Goal: Task Accomplishment & Management: Complete application form

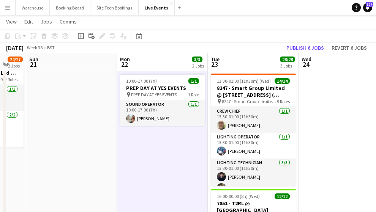
scroll to position [127, 0]
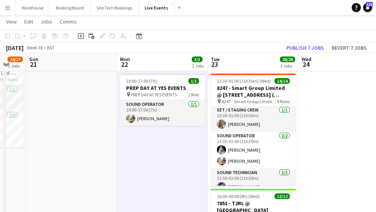
drag, startPoint x: 138, startPoint y: 152, endPoint x: 190, endPoint y: 147, distance: 52.0
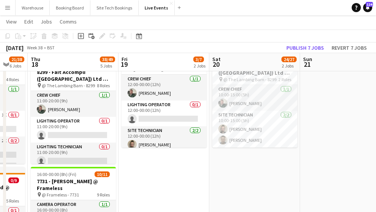
drag, startPoint x: 225, startPoint y: 180, endPoint x: 291, endPoint y: 181, distance: 65.7
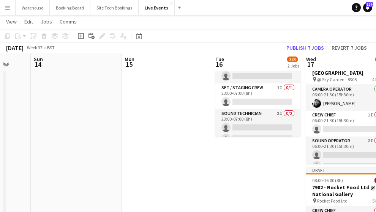
scroll to position [0, 210]
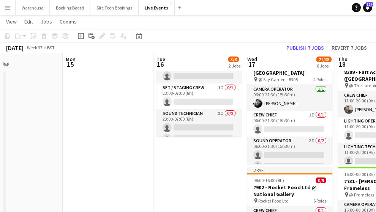
drag, startPoint x: 105, startPoint y: 167, endPoint x: 222, endPoint y: 174, distance: 116.5
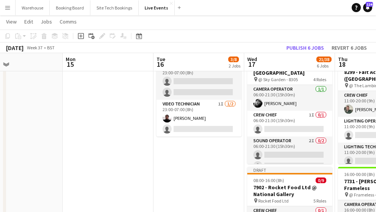
scroll to position [0, 246]
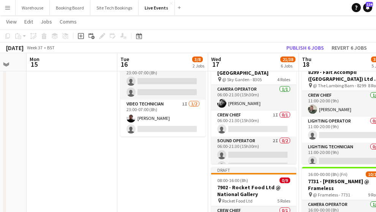
drag, startPoint x: 207, startPoint y: 176, endPoint x: 171, endPoint y: 182, distance: 36.6
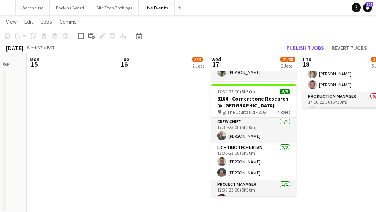
scroll to position [0, 0]
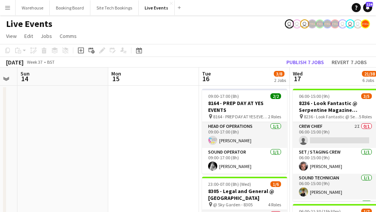
drag, startPoint x: 87, startPoint y: 122, endPoint x: 109, endPoint y: 118, distance: 22.8
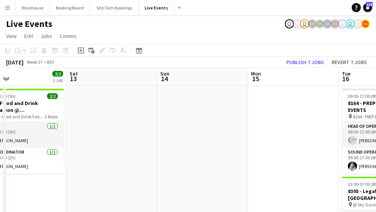
drag, startPoint x: 193, startPoint y: 131, endPoint x: 149, endPoint y: 120, distance: 46.1
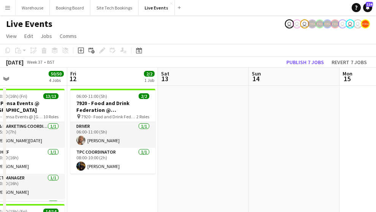
drag, startPoint x: 165, startPoint y: 128, endPoint x: 270, endPoint y: 133, distance: 105.0
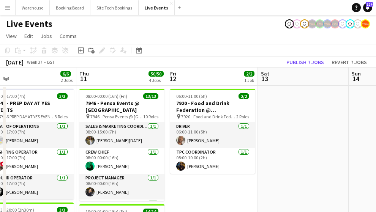
scroll to position [0, 168]
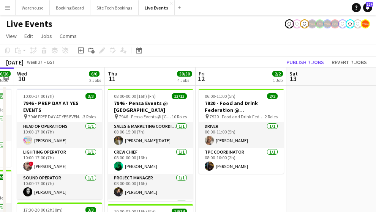
drag, startPoint x: 214, startPoint y: 178, endPoint x: 242, endPoint y: 178, distance: 28.5
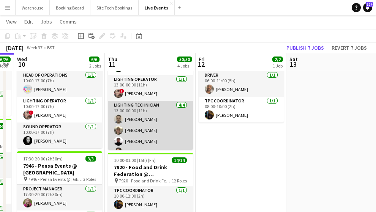
scroll to position [212, 0]
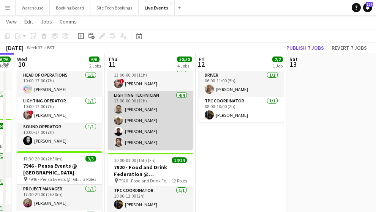
click at [126, 111] on app-card-role "Lighting Technician [DATE] 13:00-00:00 (11h) [PERSON_NAME] [PERSON_NAME] [PERSO…" at bounding box center [150, 120] width 85 height 59
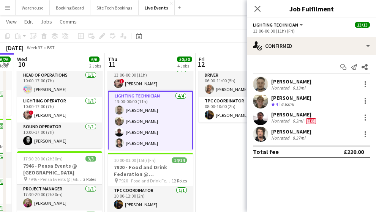
click at [263, 89] on app-user-avatar at bounding box center [260, 84] width 15 height 15
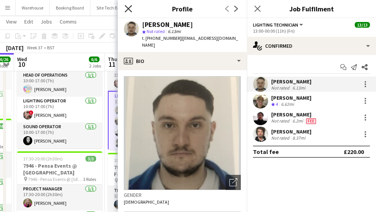
click at [130, 7] on icon at bounding box center [128, 8] width 7 height 7
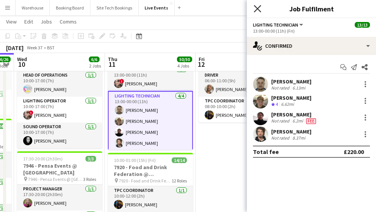
click at [257, 8] on icon at bounding box center [257, 8] width 7 height 7
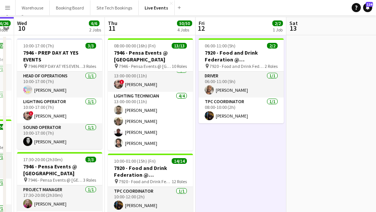
scroll to position [0, 0]
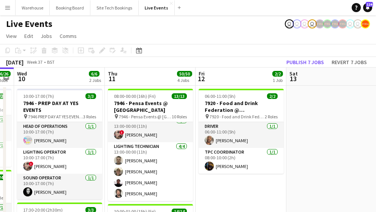
scroll to position [25, 0]
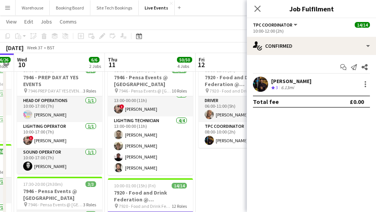
click at [260, 9] on icon "Close pop-in" at bounding box center [258, 9] width 6 height 6
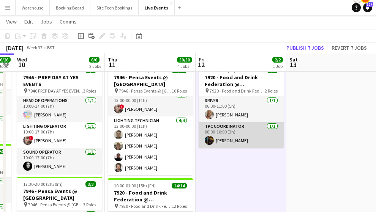
scroll to position [0, 0]
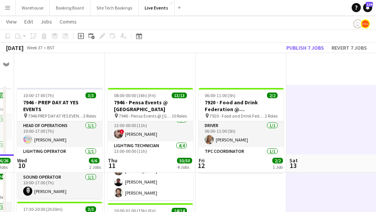
scroll to position [101, 0]
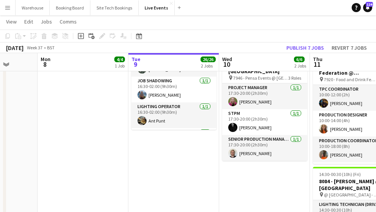
scroll to position [0, 197]
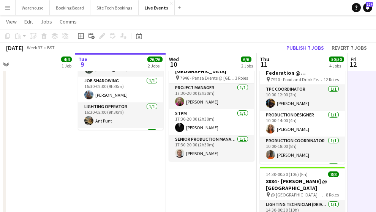
drag, startPoint x: 84, startPoint y: 198, endPoint x: 218, endPoint y: 194, distance: 134.2
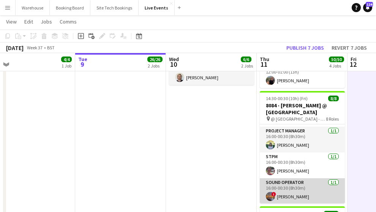
scroll to position [128, 0]
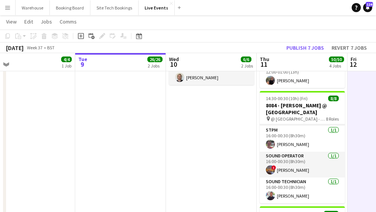
drag, startPoint x: 208, startPoint y: 120, endPoint x: 181, endPoint y: 117, distance: 27.1
click at [179, 115] on app-date-cell "10:00-17:00 (7h) 3/3 7946 - PREP DAY AT YES EVENTS pin 7946 PREP DAY AT YES EVE…" at bounding box center [211, 198] width 91 height 682
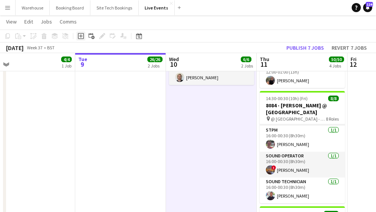
click at [81, 37] on icon at bounding box center [80, 35] width 3 height 3
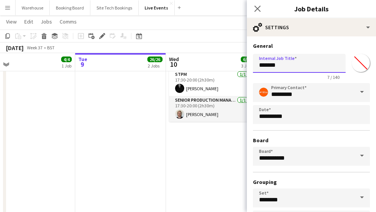
drag, startPoint x: 290, startPoint y: 68, endPoint x: 246, endPoint y: 66, distance: 43.7
click at [246, 66] on body "Menu Boards Boards Boards All jobs Status Workforce Workforce My Workforce Recr…" at bounding box center [188, 155] width 376 height 767
type input "**********"
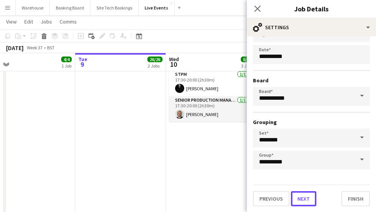
click at [297, 199] on button "Next" at bounding box center [303, 199] width 25 height 15
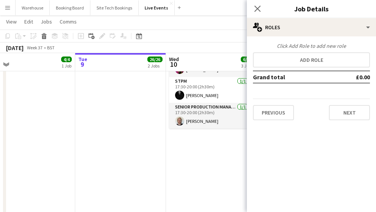
scroll to position [0, 0]
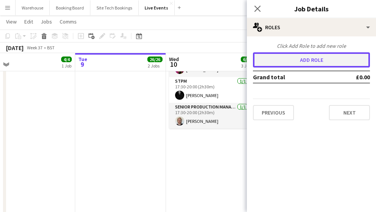
click at [305, 61] on button "Add role" at bounding box center [311, 59] width 117 height 15
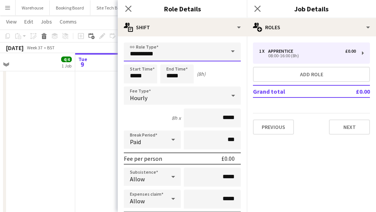
drag, startPoint x: 157, startPoint y: 51, endPoint x: 157, endPoint y: 57, distance: 5.7
click at [157, 51] on input "**********" at bounding box center [182, 52] width 117 height 19
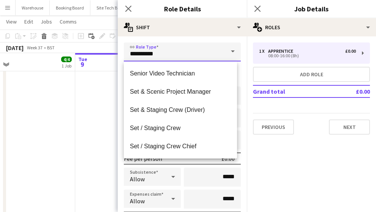
scroll to position [1520, 0]
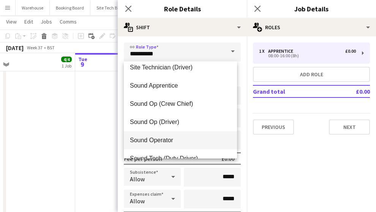
click at [165, 140] on span "Sound Operator" at bounding box center [180, 140] width 101 height 7
type input "**********"
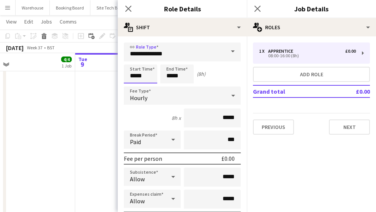
click at [135, 78] on input "*****" at bounding box center [140, 74] width 33 height 19
click at [132, 59] on div at bounding box center [132, 61] width 15 height 8
type input "*****"
click at [133, 59] on div at bounding box center [132, 61] width 15 height 8
click at [170, 76] on input "*****" at bounding box center [176, 74] width 33 height 19
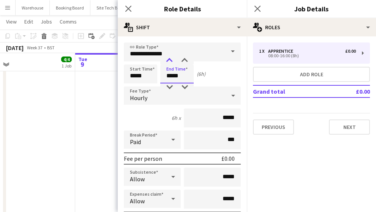
type input "*****"
click at [171, 63] on div at bounding box center [169, 61] width 15 height 8
click at [128, 5] on icon "Close pop-in" at bounding box center [128, 8] width 7 height 7
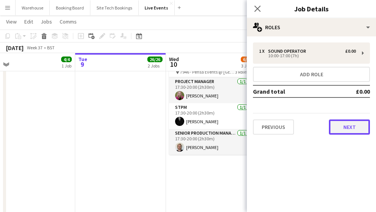
click at [343, 128] on button "Next" at bounding box center [349, 127] width 41 height 15
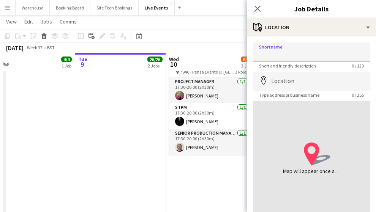
click at [279, 54] on input "Shortname" at bounding box center [311, 52] width 117 height 19
type input "**********"
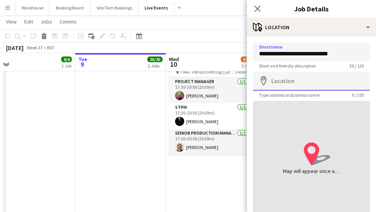
click at [298, 81] on input "Location" at bounding box center [311, 81] width 117 height 19
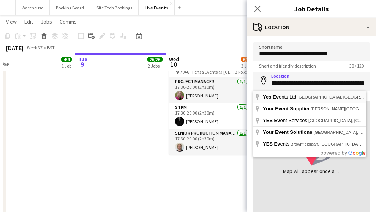
type input "**********"
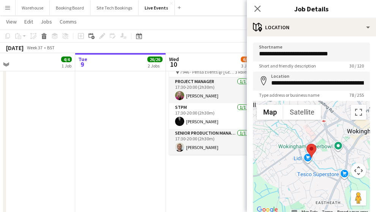
scroll to position [56, 0]
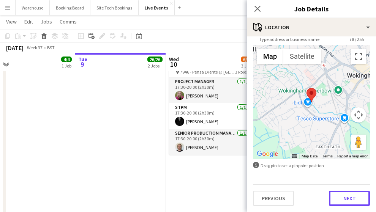
click at [334, 192] on button "Next" at bounding box center [349, 198] width 41 height 15
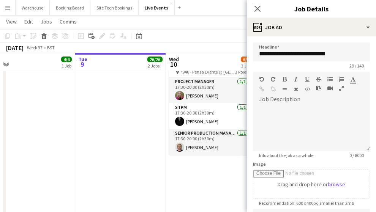
scroll to position [163, 0]
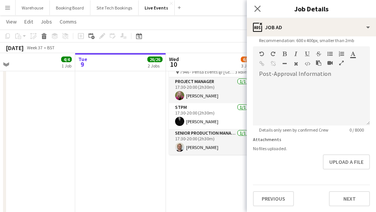
click at [342, 190] on div "Previous Next" at bounding box center [311, 196] width 117 height 22
click at [342, 195] on button "Next" at bounding box center [349, 199] width 41 height 15
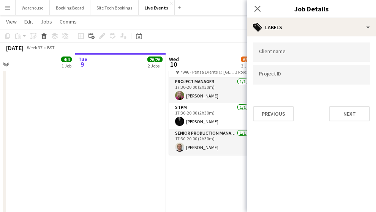
scroll to position [0, 0]
click at [258, 9] on icon at bounding box center [257, 8] width 7 height 7
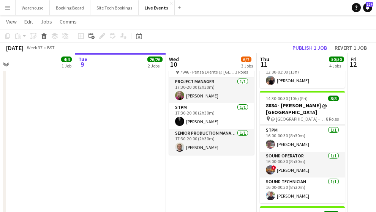
click at [204, 183] on app-date-cell "10:00-17:00 (7h) 3/3 7946 - PREP DAY AT YES EVENTS pin 7946 PREP DAY AT YES EVE…" at bounding box center [211, 198] width 91 height 682
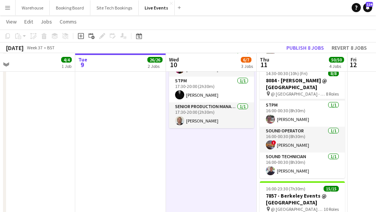
scroll to position [101, 0]
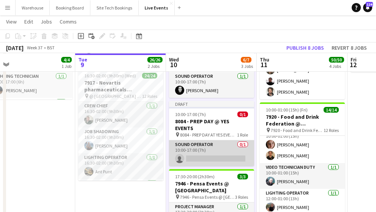
click at [212, 148] on app-card-role "Sound Operator 0/1 10:00-17:00 (7h) single-neutral-actions" at bounding box center [211, 154] width 85 height 26
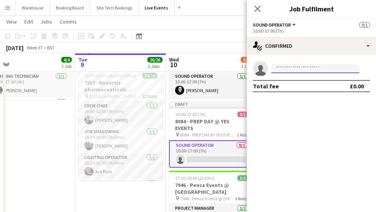
click at [291, 68] on input at bounding box center [315, 68] width 88 height 9
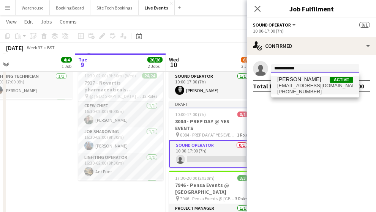
type input "**********"
click at [311, 85] on span "[EMAIL_ADDRESS][DOMAIN_NAME]" at bounding box center [315, 86] width 76 height 6
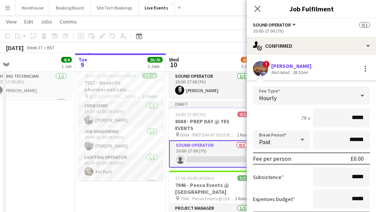
scroll to position [59, 0]
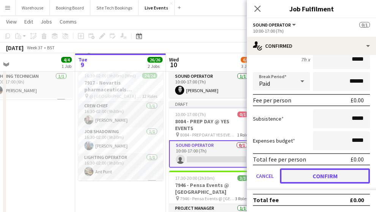
click at [316, 174] on button "Confirm" at bounding box center [325, 176] width 90 height 15
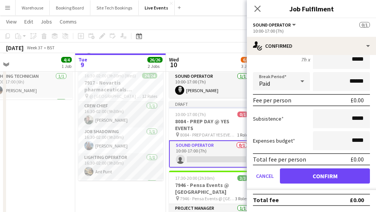
scroll to position [0, 0]
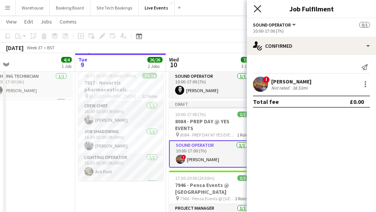
click at [260, 9] on icon "Close pop-in" at bounding box center [257, 8] width 7 height 7
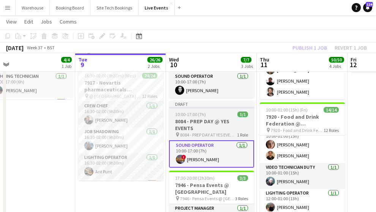
click at [204, 124] on h3 "8084 - PREP DAY @ YES EVENTS" at bounding box center [211, 125] width 85 height 14
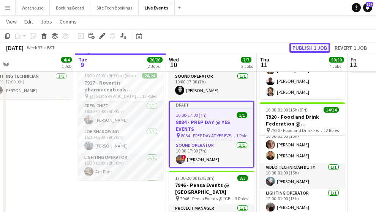
click at [296, 48] on button "Publish 1 job" at bounding box center [310, 48] width 41 height 10
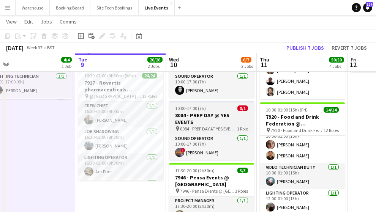
click at [204, 111] on span "10:00-17:00 (7h)" at bounding box center [190, 109] width 31 height 6
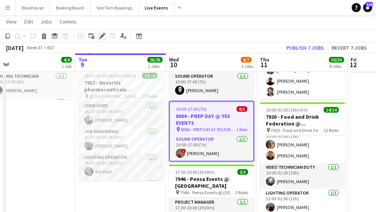
click at [100, 36] on icon "Edit" at bounding box center [102, 36] width 6 height 6
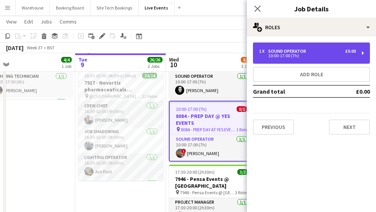
click at [294, 57] on div "10:00-17:00 (7h)" at bounding box center [307, 56] width 97 height 4
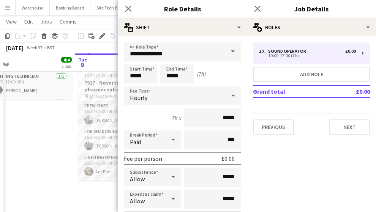
click at [128, 7] on icon "Close pop-in" at bounding box center [128, 9] width 6 height 6
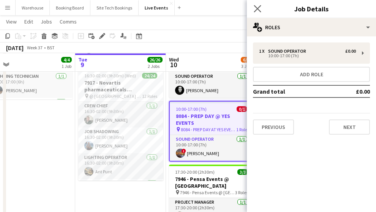
click at [261, 9] on icon "Close pop-in" at bounding box center [257, 8] width 7 height 7
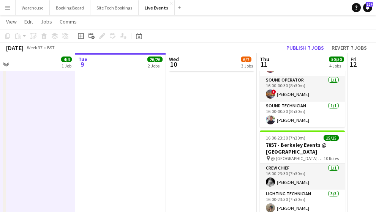
scroll to position [228, 0]
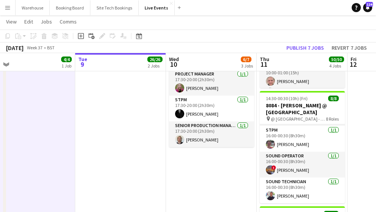
click at [199, 176] on app-date-cell "10:00-17:00 (7h) 3/3 7946 - PREP DAY AT YES EVENTS pin 7946 PREP DAY AT YES EVE…" at bounding box center [211, 198] width 91 height 682
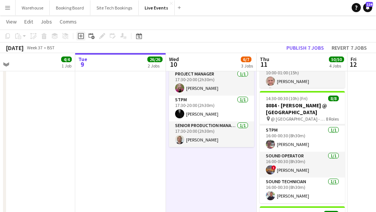
click at [82, 36] on icon "Add job" at bounding box center [81, 36] width 6 height 6
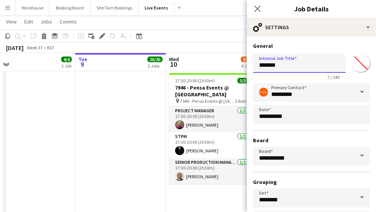
drag, startPoint x: 287, startPoint y: 63, endPoint x: 249, endPoint y: 64, distance: 37.2
click at [251, 64] on form "**********" at bounding box center [311, 155] width 129 height 224
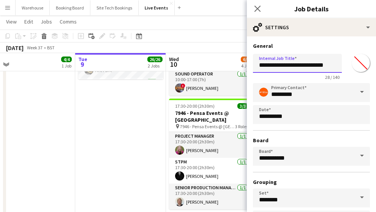
scroll to position [60, 0]
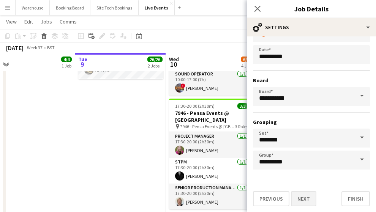
type input "**********"
click at [305, 197] on button "Next" at bounding box center [303, 199] width 25 height 15
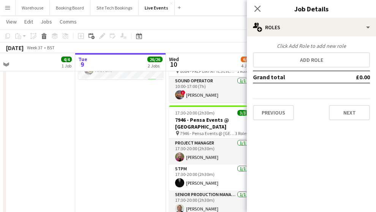
scroll to position [0, 0]
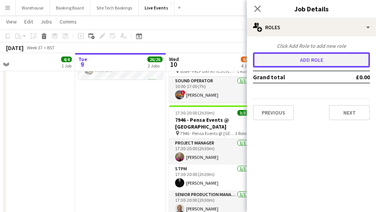
click at [303, 63] on button "Add role" at bounding box center [311, 59] width 117 height 15
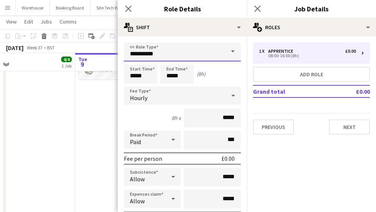
click at [134, 47] on input "**********" at bounding box center [182, 52] width 117 height 19
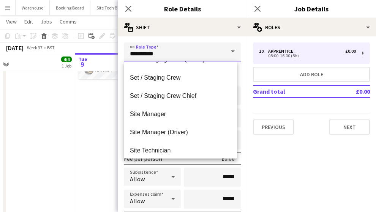
scroll to position [1520, 0]
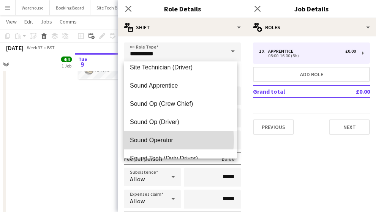
click at [160, 140] on span "Sound Operator" at bounding box center [180, 140] width 101 height 7
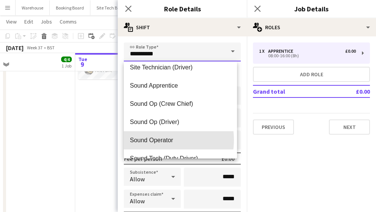
type input "**********"
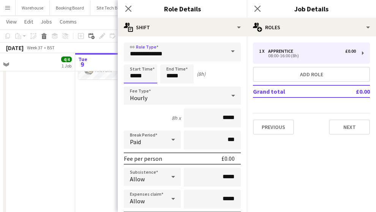
click at [141, 74] on input "*****" at bounding box center [140, 74] width 33 height 19
click at [133, 57] on div at bounding box center [132, 61] width 15 height 8
type input "*****"
click at [133, 57] on div at bounding box center [132, 61] width 15 height 8
click at [171, 77] on input "*****" at bounding box center [176, 74] width 33 height 19
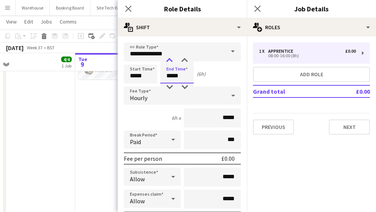
type input "*****"
click at [171, 61] on div at bounding box center [169, 61] width 15 height 8
click at [151, 99] on div "Hourly" at bounding box center [175, 96] width 102 height 18
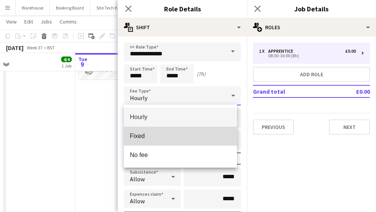
click at [144, 135] on span "Fixed" at bounding box center [180, 136] width 101 height 7
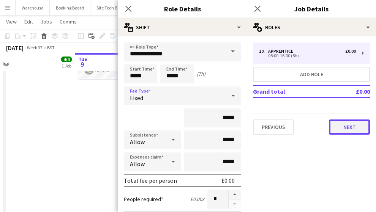
click at [351, 127] on button "Next" at bounding box center [349, 127] width 41 height 15
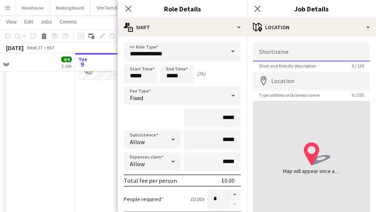
click at [288, 53] on input "Shortname" at bounding box center [311, 52] width 117 height 19
type input "**********"
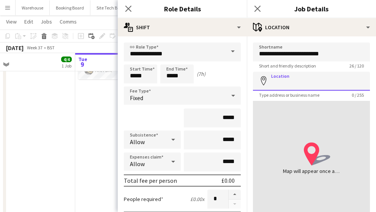
click at [308, 75] on input "Location" at bounding box center [311, 81] width 117 height 19
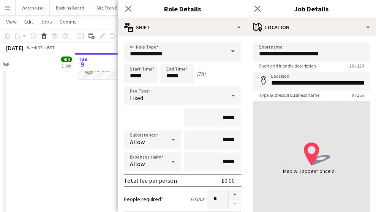
type input "**********"
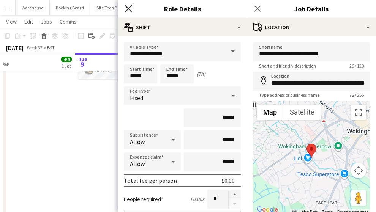
click at [127, 9] on icon "Close pop-in" at bounding box center [128, 8] width 7 height 7
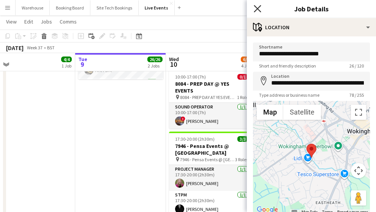
click at [256, 6] on icon at bounding box center [257, 8] width 7 height 7
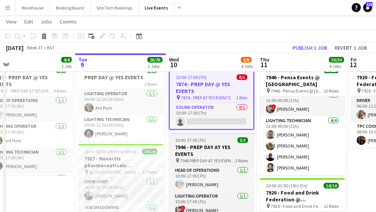
scroll to position [0, 0]
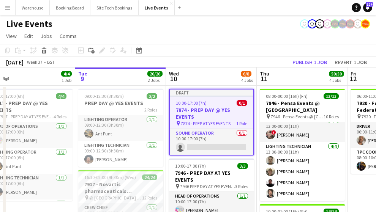
click at [195, 109] on h3 "7874 - PREP DAY @ YES EVENTS" at bounding box center [212, 114] width 84 height 14
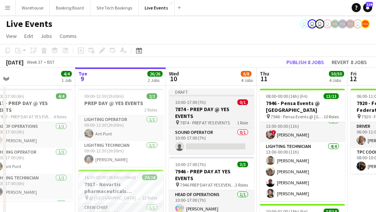
click at [198, 106] on app-job-card "Draft 10:00-17:00 (7h) 0/1 7874 - PREP DAY @ YES EVENTS pin 7874 - PREP AT YES …" at bounding box center [211, 121] width 85 height 65
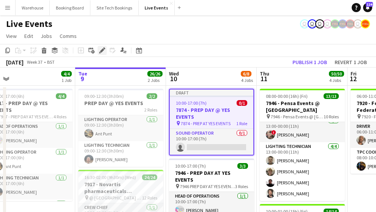
click at [100, 51] on icon "Edit" at bounding box center [102, 50] width 6 height 6
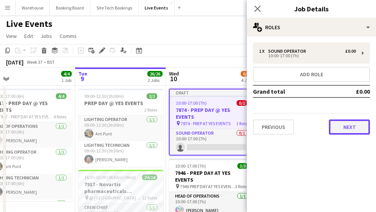
click at [339, 131] on button "Next" at bounding box center [349, 127] width 41 height 15
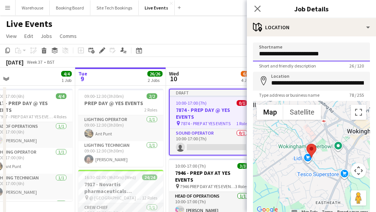
click at [269, 53] on input "**********" at bounding box center [311, 52] width 117 height 19
type input "**********"
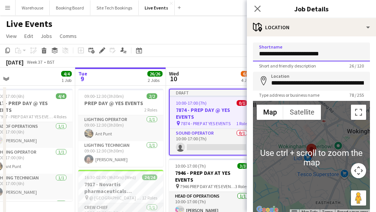
drag, startPoint x: 332, startPoint y: 55, endPoint x: 240, endPoint y: 57, distance: 92.0
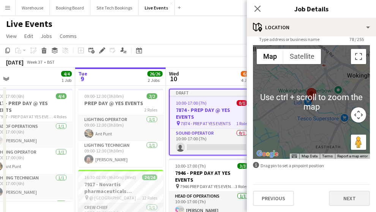
scroll to position [25, 0]
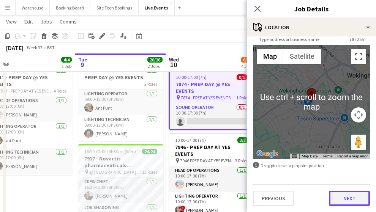
click at [351, 204] on button "Next" at bounding box center [349, 198] width 41 height 15
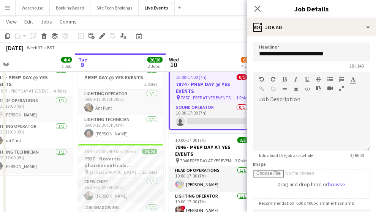
scroll to position [0, 0]
drag, startPoint x: 344, startPoint y: 55, endPoint x: 245, endPoint y: 52, distance: 98.8
paste input "text"
click at [289, 55] on input "**********" at bounding box center [311, 52] width 117 height 19
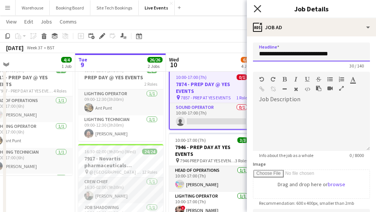
type input "**********"
click at [257, 6] on icon "Close pop-in" at bounding box center [257, 8] width 7 height 7
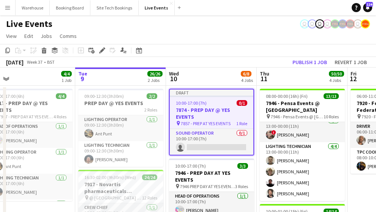
click at [200, 114] on h3 "7874 - PREP DAY @ YES EVENTS" at bounding box center [212, 114] width 84 height 14
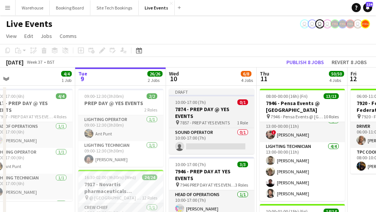
click at [201, 111] on h3 "7874 - PREP DAY @ YES EVENTS" at bounding box center [211, 113] width 85 height 14
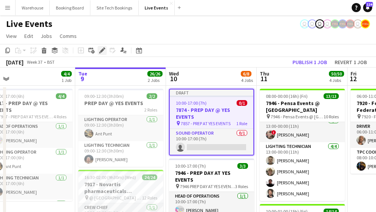
drag, startPoint x: 101, startPoint y: 51, endPoint x: 104, endPoint y: 50, distance: 3.9
click at [101, 51] on icon at bounding box center [102, 51] width 4 height 4
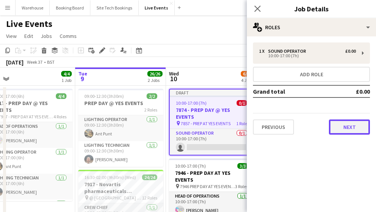
click at [347, 125] on button "Next" at bounding box center [349, 127] width 41 height 15
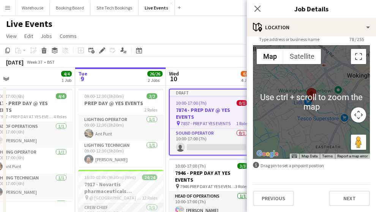
scroll to position [127, 0]
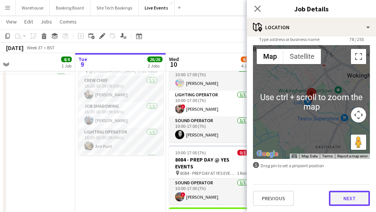
click at [343, 199] on button "Next" at bounding box center [349, 198] width 41 height 15
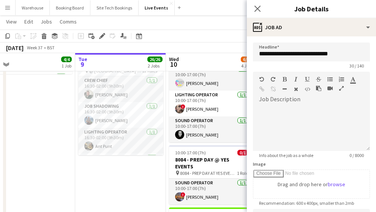
scroll to position [163, 0]
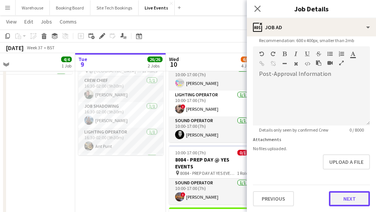
click at [356, 199] on button "Next" at bounding box center [349, 199] width 41 height 15
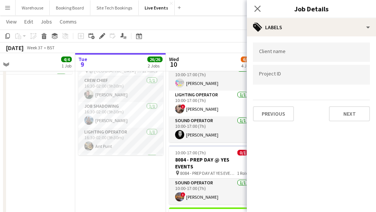
scroll to position [0, 0]
click at [344, 109] on button "Next" at bounding box center [349, 113] width 41 height 15
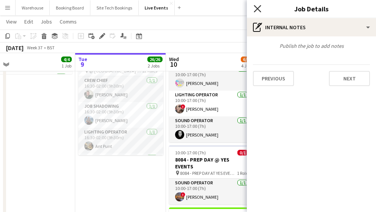
click at [259, 8] on icon at bounding box center [257, 8] width 7 height 7
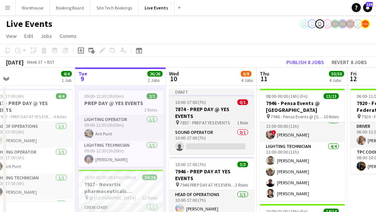
click at [220, 120] on span "7857 - PREP AT YES EVENTS" at bounding box center [205, 123] width 50 height 6
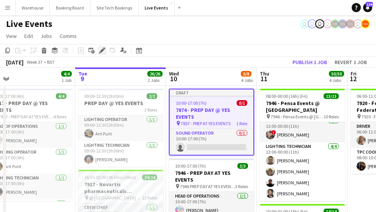
click at [101, 49] on icon "Edit" at bounding box center [102, 50] width 6 height 6
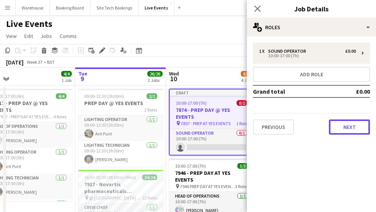
click at [343, 128] on button "Next" at bounding box center [349, 127] width 41 height 15
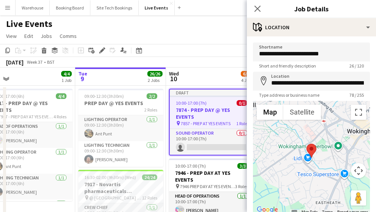
scroll to position [56, 0]
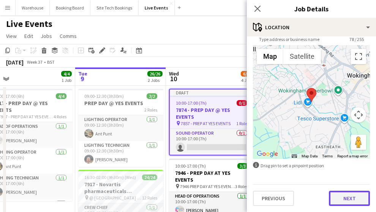
click at [336, 199] on button "Next" at bounding box center [349, 198] width 41 height 15
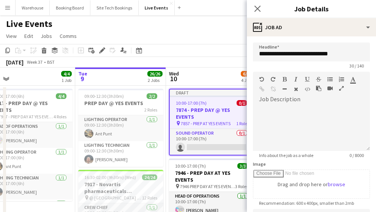
scroll to position [127, 0]
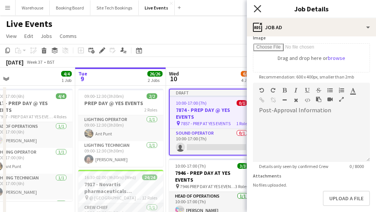
click at [256, 7] on icon at bounding box center [257, 8] width 7 height 7
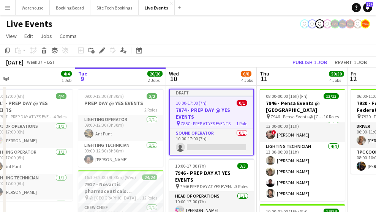
click at [207, 72] on app-board-header-date "Wed 10 6/8 4 Jobs" at bounding box center [211, 77] width 91 height 18
